Goal: Task Accomplishment & Management: Manage account settings

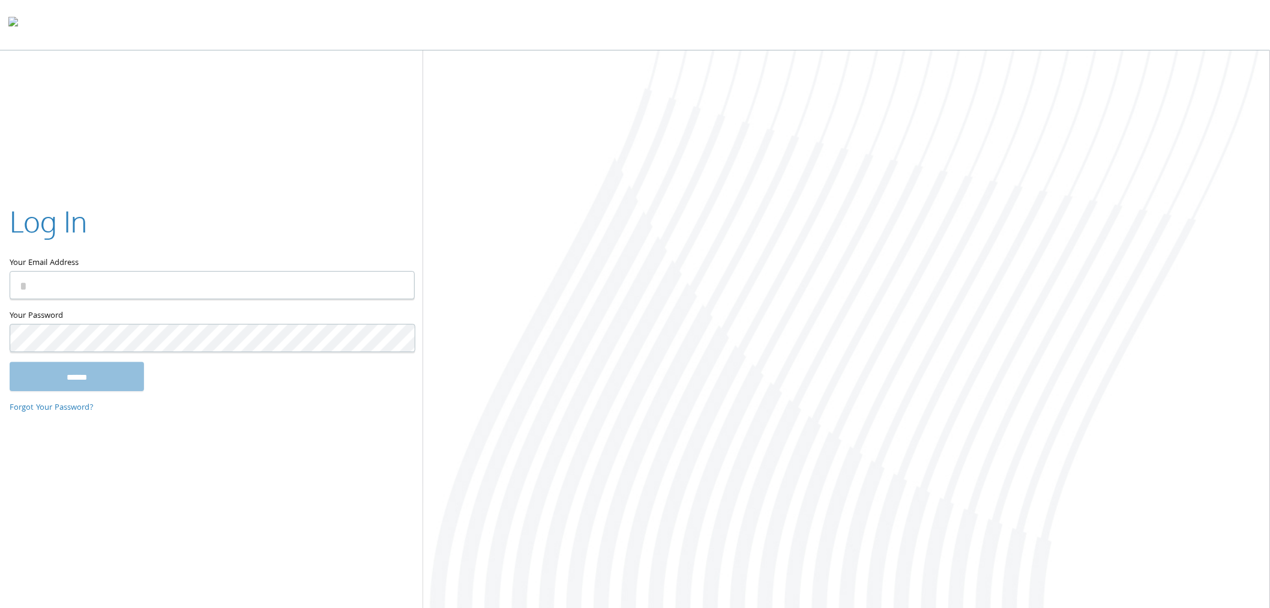
type input "**********"
click at [10, 362] on input "******" at bounding box center [77, 376] width 134 height 29
click at [961, 71] on div at bounding box center [846, 330] width 847 height 560
